Goal: Information Seeking & Learning: Learn about a topic

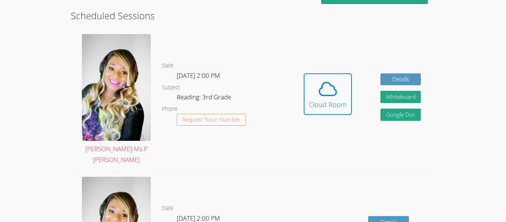
scroll to position [204, 0]
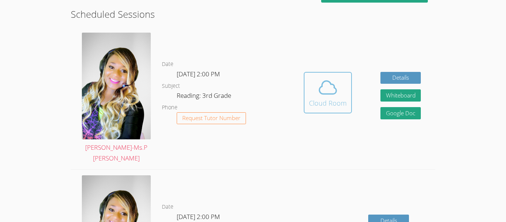
click at [324, 81] on icon at bounding box center [328, 87] width 17 height 13
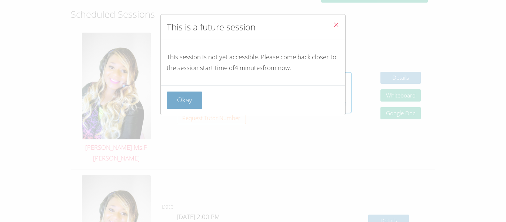
click at [185, 108] on button "Okay" at bounding box center [185, 100] width 36 height 17
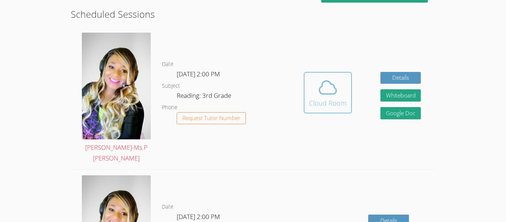
click at [332, 77] on icon at bounding box center [328, 87] width 21 height 21
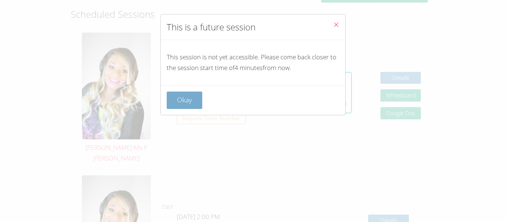
click at [185, 103] on button "Okay" at bounding box center [185, 100] width 36 height 17
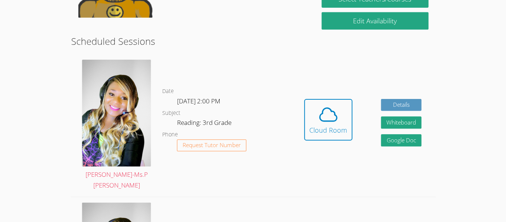
scroll to position [175, 0]
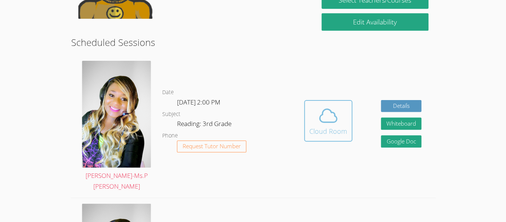
click at [339, 127] on div "Cloud Room" at bounding box center [328, 131] width 38 height 10
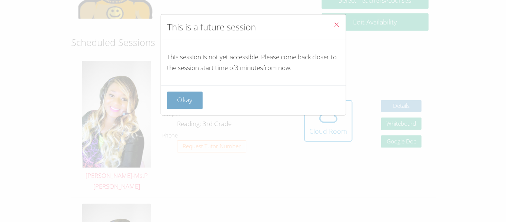
click at [190, 96] on button "Okay" at bounding box center [185, 100] width 36 height 17
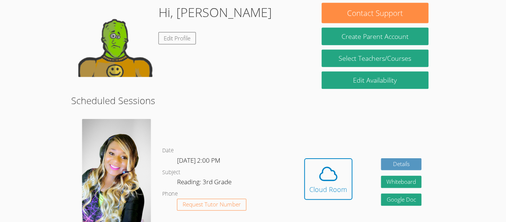
scroll to position [116, 0]
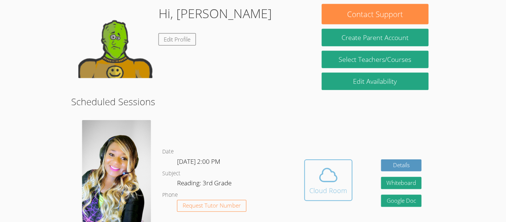
click at [334, 185] on div "Cloud Room" at bounding box center [328, 190] width 38 height 10
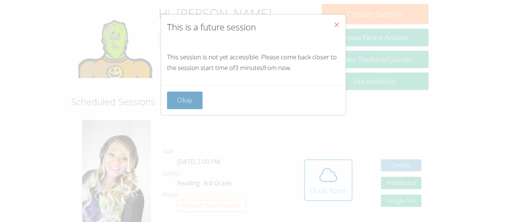
click at [190, 104] on button "Okay" at bounding box center [185, 100] width 36 height 17
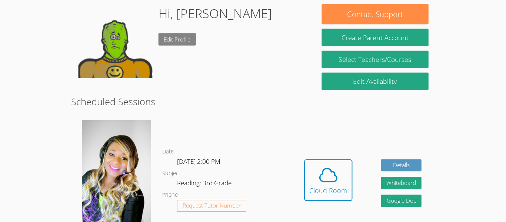
click at [175, 35] on link "Edit Profile" at bounding box center [177, 39] width 38 height 12
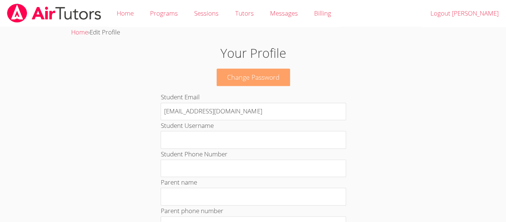
click at [248, 82] on link "Change Password" at bounding box center [253, 77] width 73 height 17
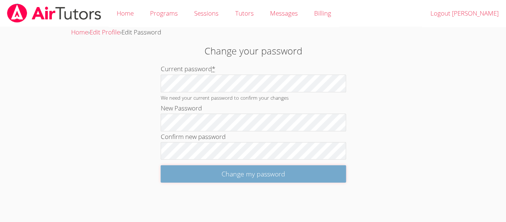
click at [252, 174] on input "Change my password" at bounding box center [253, 173] width 185 height 17
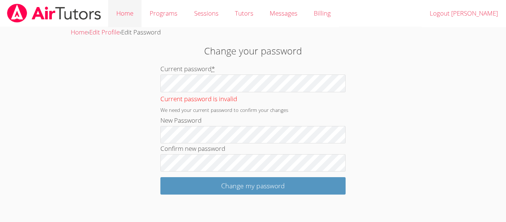
click at [132, 17] on link "Home" at bounding box center [124, 13] width 33 height 27
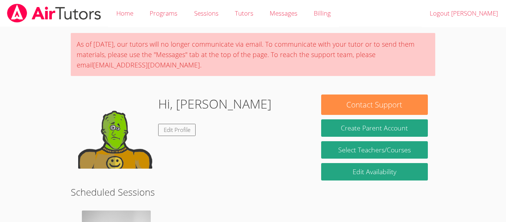
click at [188, 137] on div "Hi, ABRAHAM Edit Profile" at bounding box center [214, 132] width 113 height 74
click at [188, 131] on link "Edit Profile" at bounding box center [177, 130] width 38 height 12
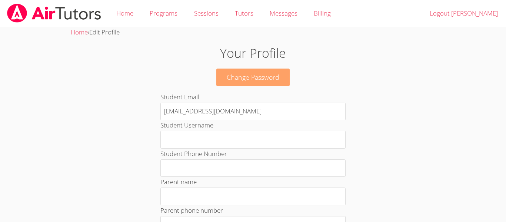
click at [254, 75] on link "Change Password" at bounding box center [253, 77] width 73 height 17
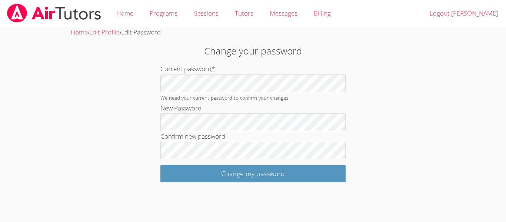
click at [214, 68] on abbr "*" at bounding box center [213, 69] width 3 height 9
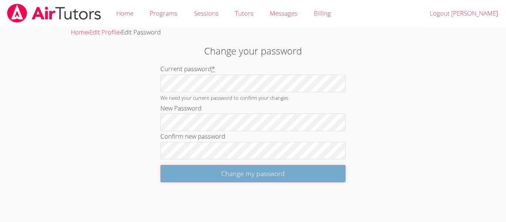
click at [308, 174] on input "Change my password" at bounding box center [253, 173] width 185 height 17
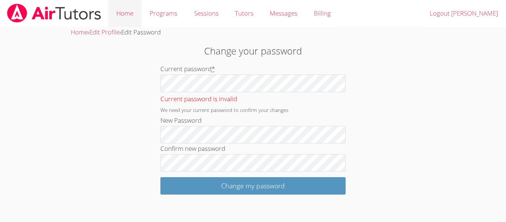
click at [132, 20] on link "Home" at bounding box center [124, 13] width 33 height 27
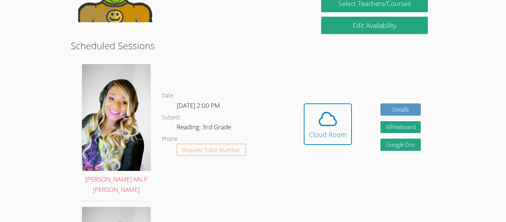
scroll to position [149, 0]
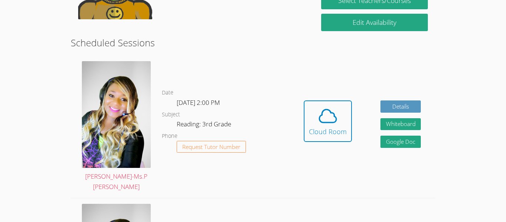
click at [349, 134] on button "Cloud Room" at bounding box center [328, 121] width 48 height 42
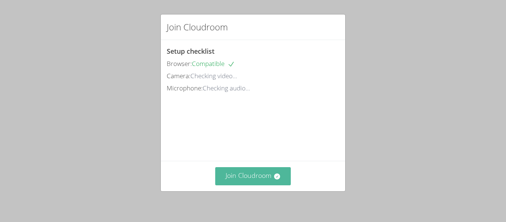
click at [265, 178] on button "Join Cloudroom" at bounding box center [253, 176] width 76 height 18
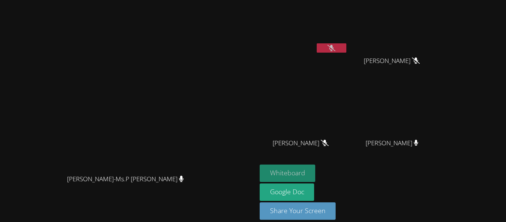
click at [316, 165] on button "Whiteboard" at bounding box center [288, 173] width 56 height 17
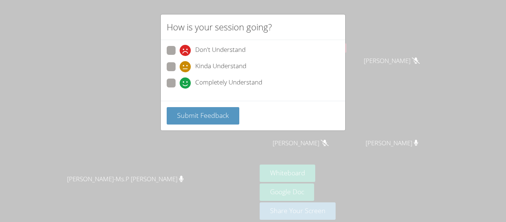
click at [187, 102] on div "How is your session going? Don't Understand Kinda Understand Completely Underst…" at bounding box center [253, 111] width 506 height 222
click at [180, 89] on span at bounding box center [180, 89] width 0 height 0
click at [180, 81] on input "Completely Understand" at bounding box center [183, 82] width 6 height 6
radio input "true"
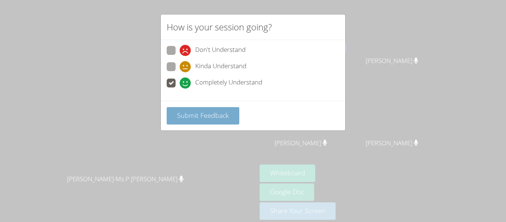
click at [214, 118] on span "Submit Feedback" at bounding box center [203, 115] width 52 height 9
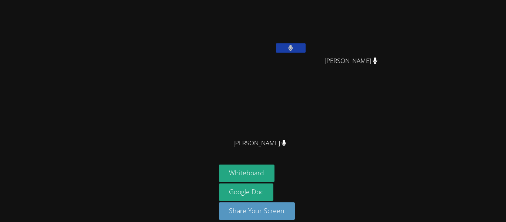
click at [219, 165] on button "Whiteboard" at bounding box center [247, 173] width 56 height 17
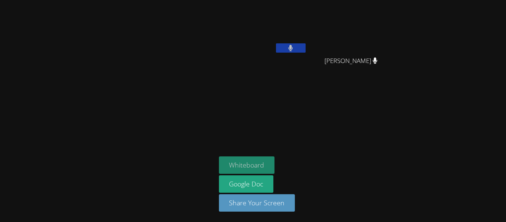
click at [263, 165] on button "Whiteboard" at bounding box center [247, 164] width 56 height 17
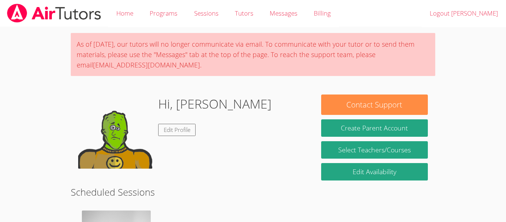
scroll to position [149, 0]
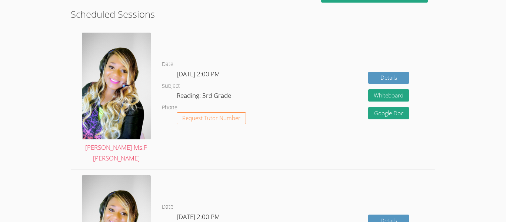
scroll to position [215, 0]
